Goal: Navigation & Orientation: Find specific page/section

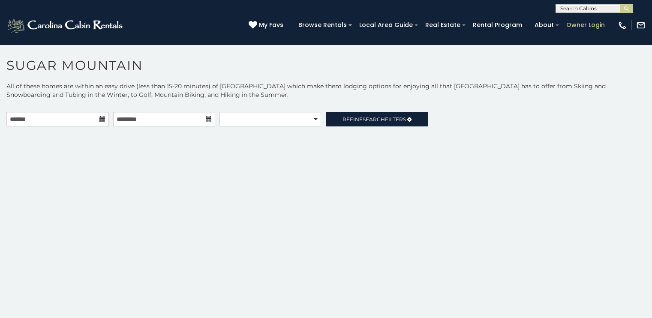
scroll to position [3, 0]
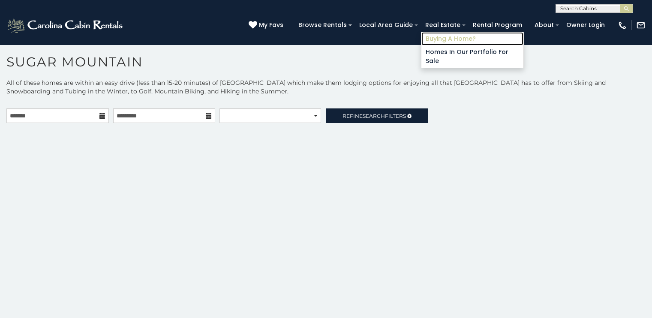
click at [482, 35] on link "Buying A Home?" at bounding box center [472, 38] width 102 height 13
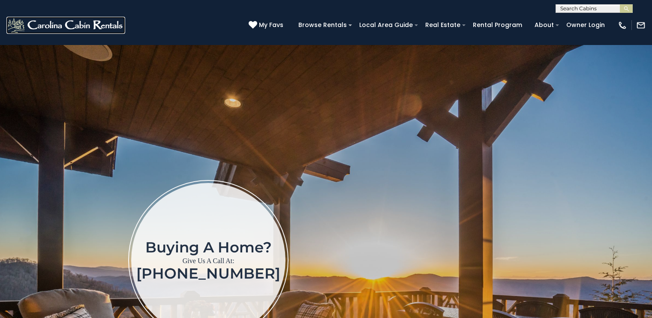
click at [29, 24] on img at bounding box center [65, 25] width 119 height 17
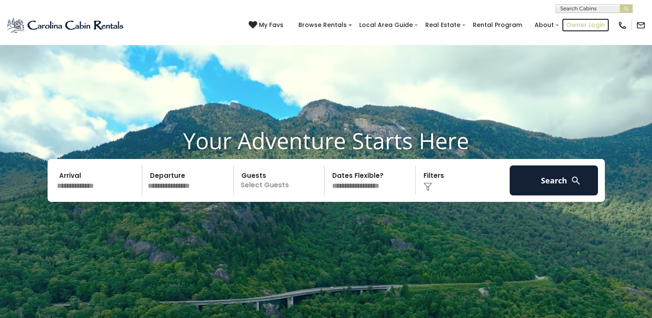
click at [595, 24] on link "Owner Login" at bounding box center [585, 24] width 47 height 13
